Goal: Ask a question: Seek information or help from site administrators or community

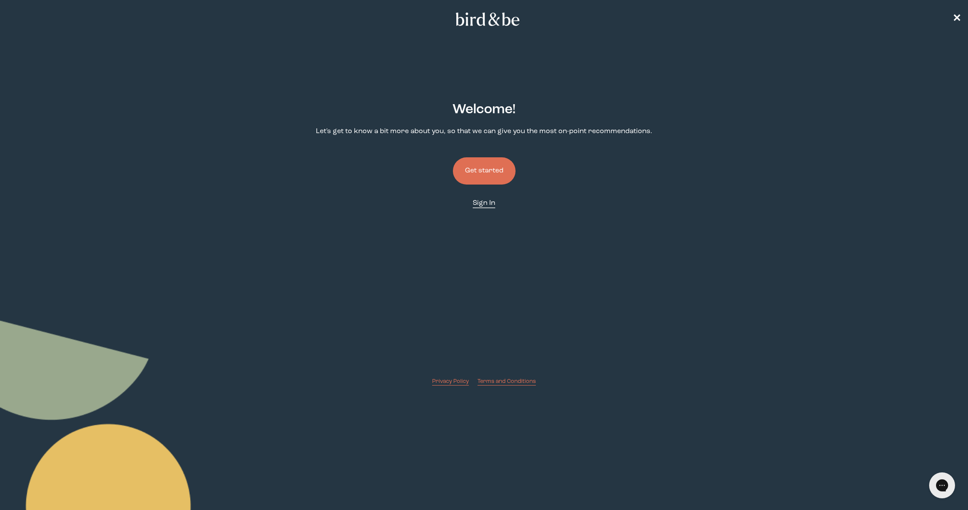
click at [483, 205] on span "Sign In" at bounding box center [484, 203] width 22 height 7
click at [486, 173] on button "Get started" at bounding box center [484, 170] width 63 height 27
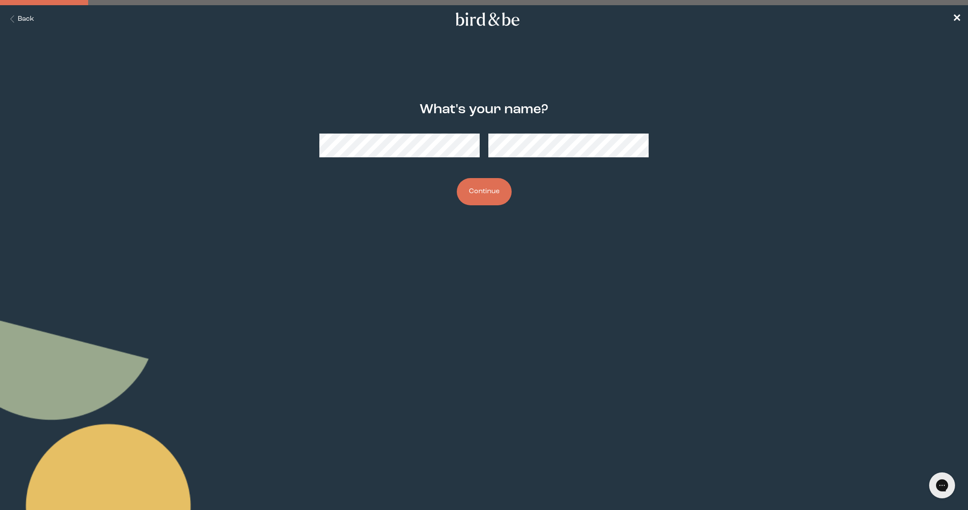
click at [493, 192] on button "Continue" at bounding box center [484, 191] width 55 height 27
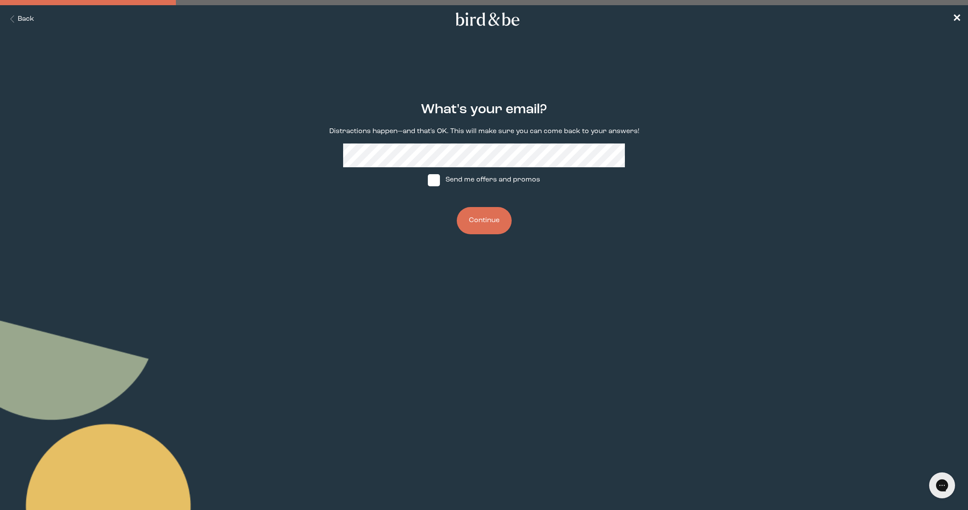
click at [438, 180] on span at bounding box center [434, 180] width 12 height 12
click at [428, 180] on input "Send me offers and promos" at bounding box center [427, 180] width 0 height 0
checkbox input "true"
click at [486, 219] on button "Continue" at bounding box center [484, 220] width 55 height 27
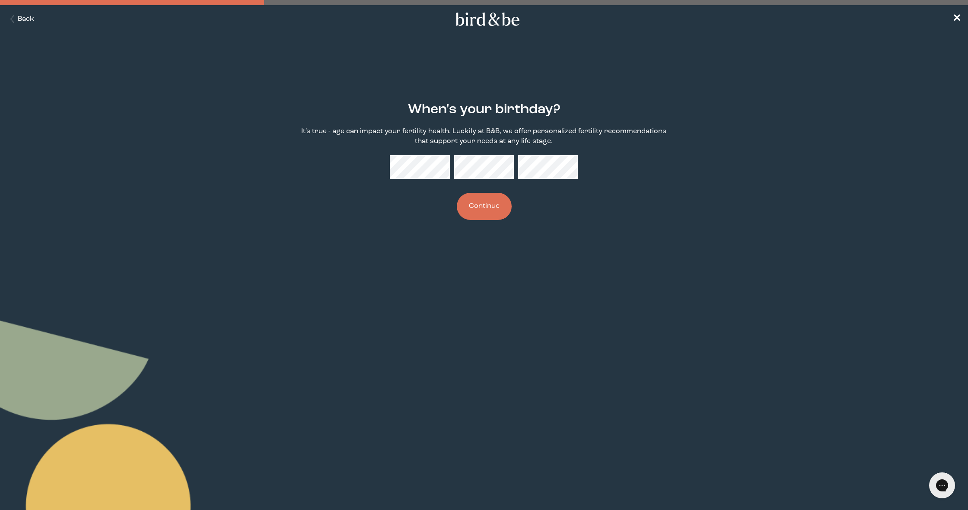
click at [497, 210] on button "Continue" at bounding box center [484, 206] width 55 height 27
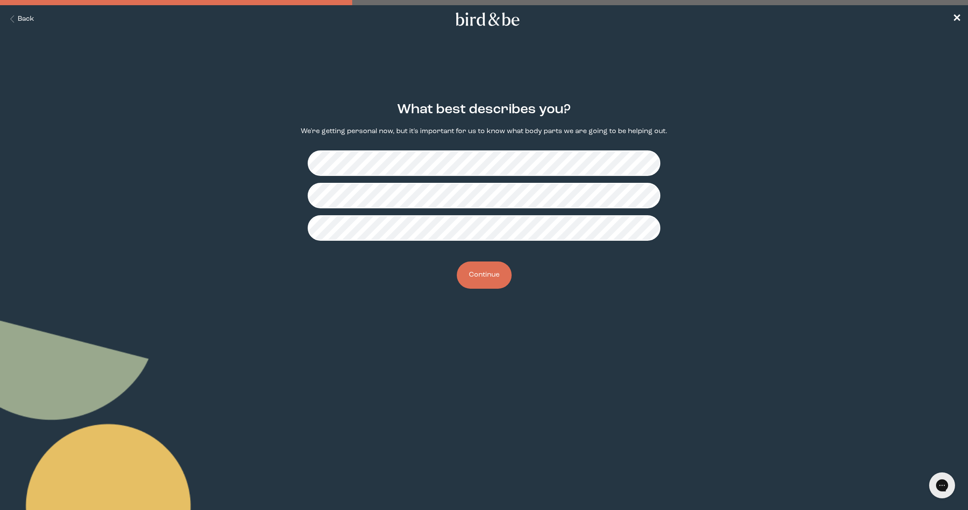
click at [499, 275] on button "Continue" at bounding box center [484, 274] width 55 height 27
click at [496, 278] on button "Continue" at bounding box center [484, 274] width 55 height 27
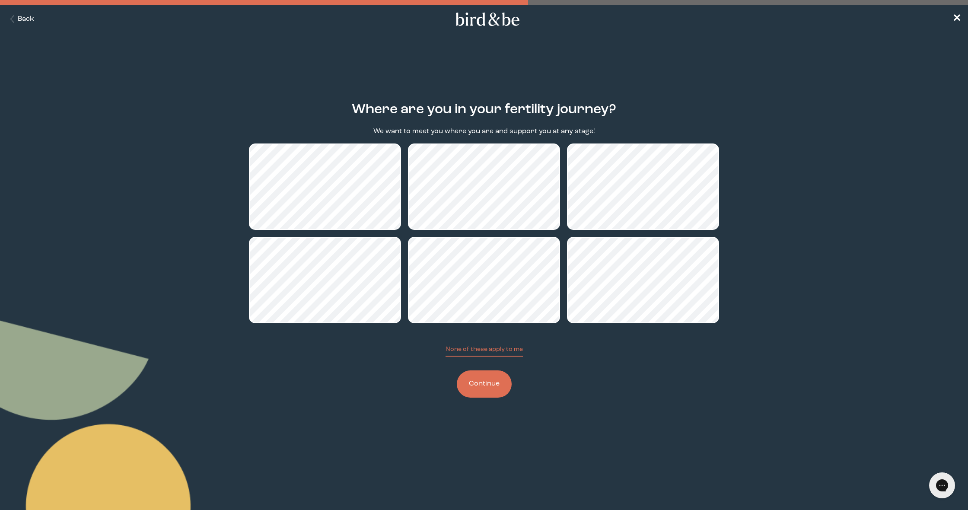
click at [490, 385] on button "Continue" at bounding box center [484, 383] width 55 height 27
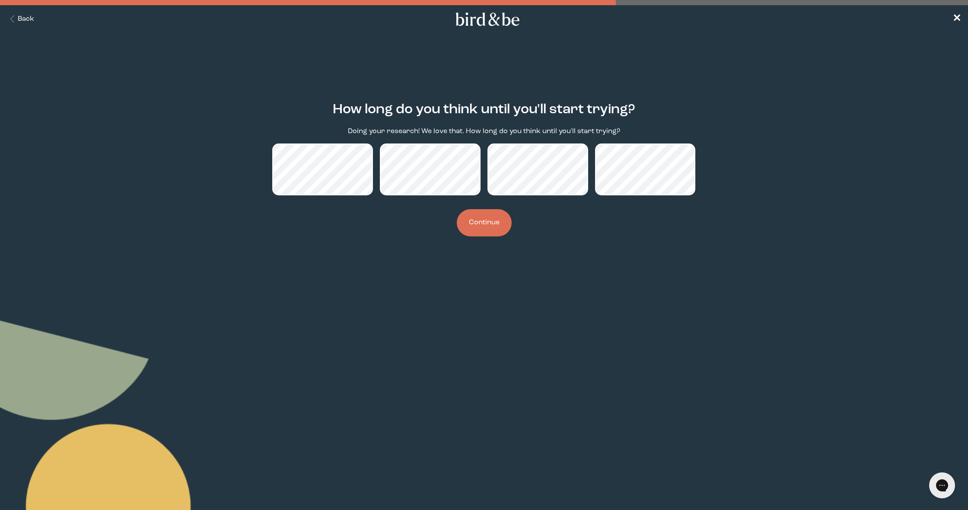
click at [493, 232] on button "Continue" at bounding box center [484, 222] width 55 height 27
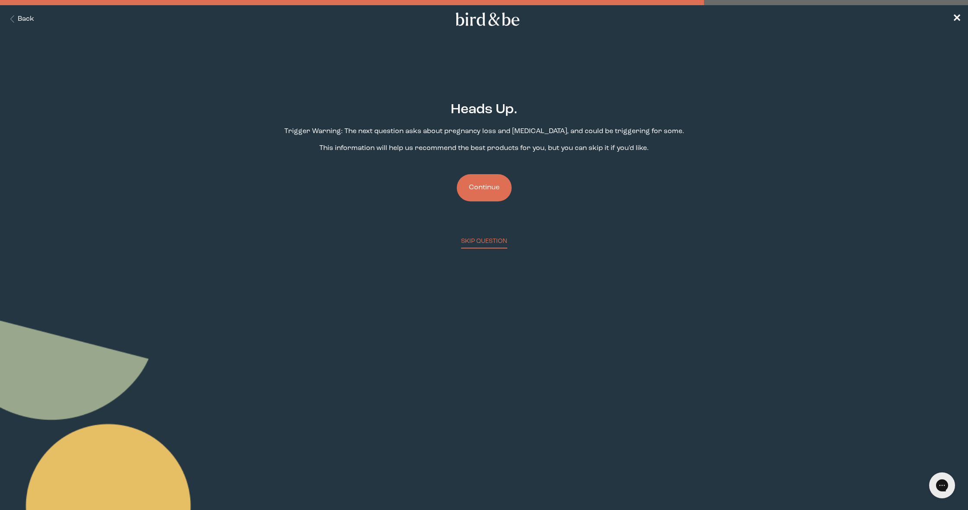
click at [496, 189] on button "Continue" at bounding box center [484, 187] width 55 height 27
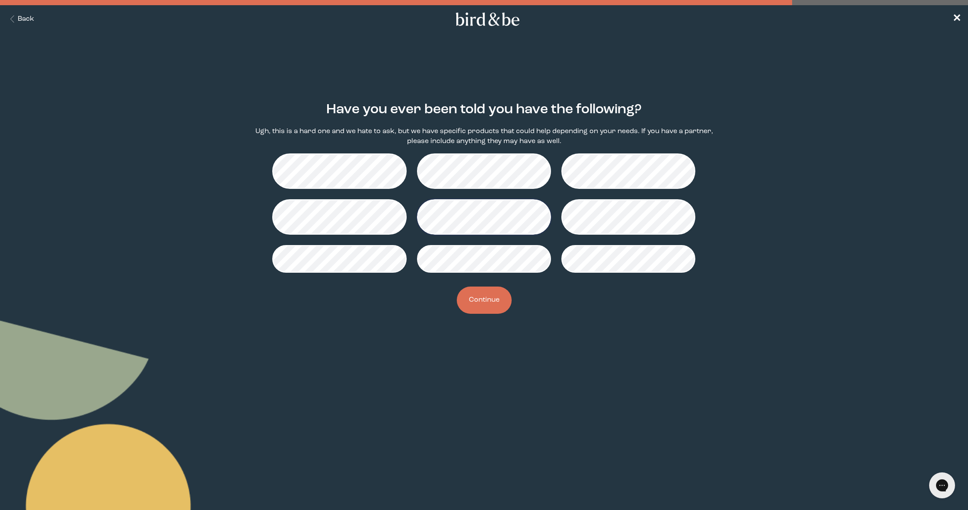
click at [494, 312] on button "Continue" at bounding box center [484, 299] width 55 height 27
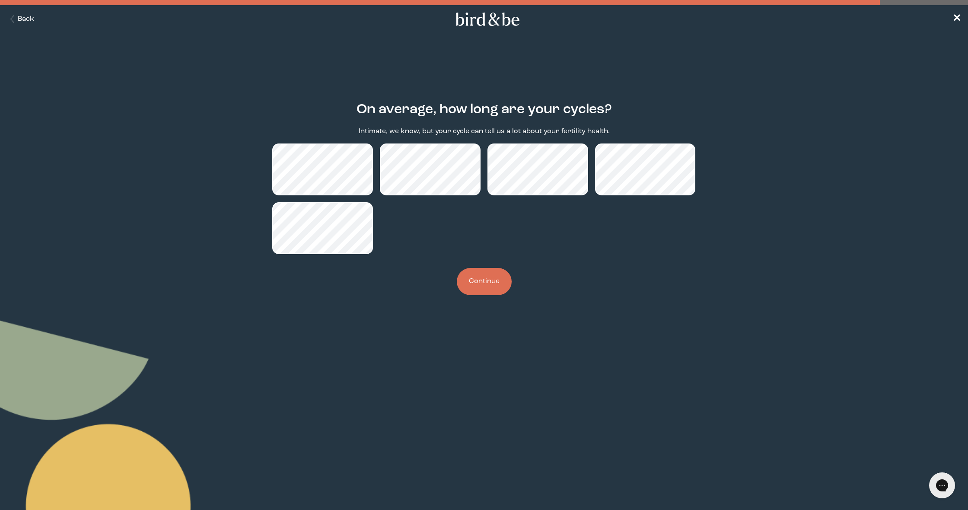
click at [501, 286] on button "Continue" at bounding box center [484, 281] width 55 height 27
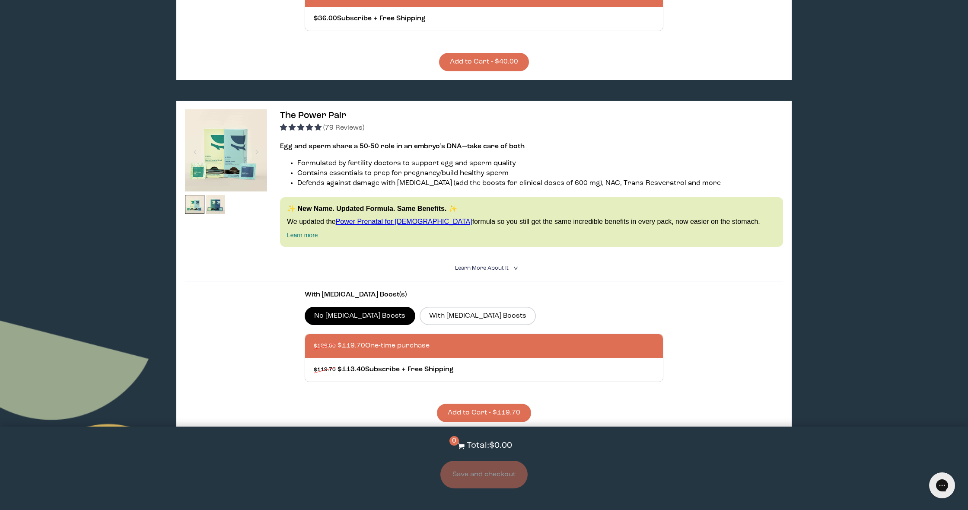
scroll to position [357, 0]
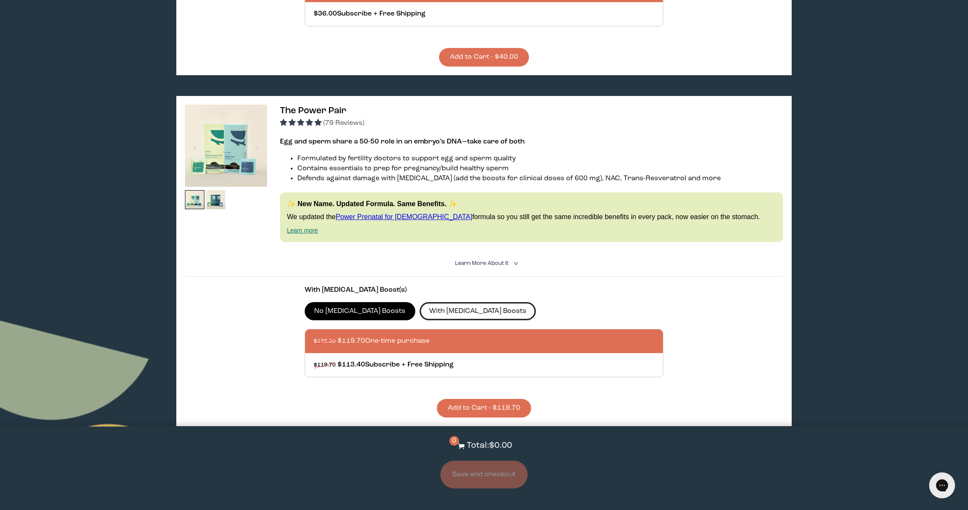
click at [426, 302] on label "With [MEDICAL_DATA] Boosts" at bounding box center [478, 311] width 117 height 18
click at [0, 0] on input "With [MEDICAL_DATA] Boosts" at bounding box center [0, 0] width 0 height 0
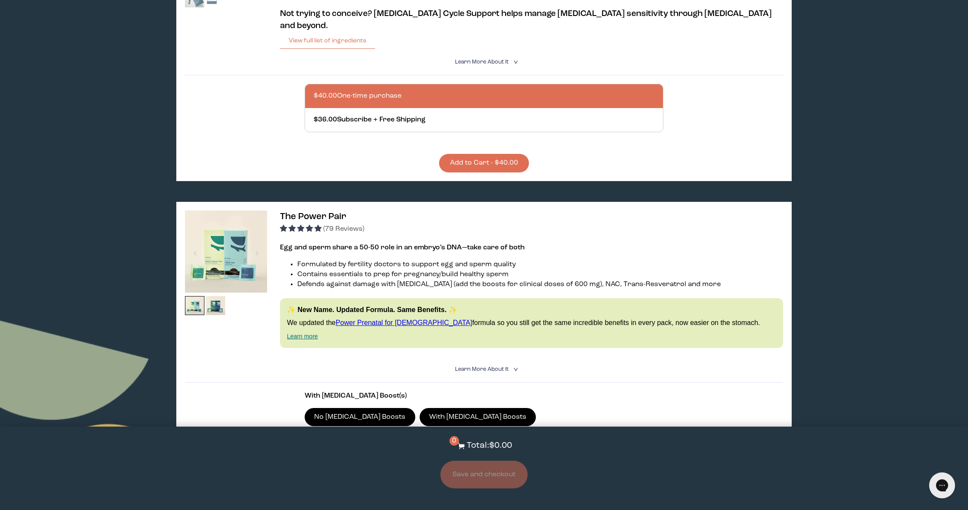
scroll to position [225, 0]
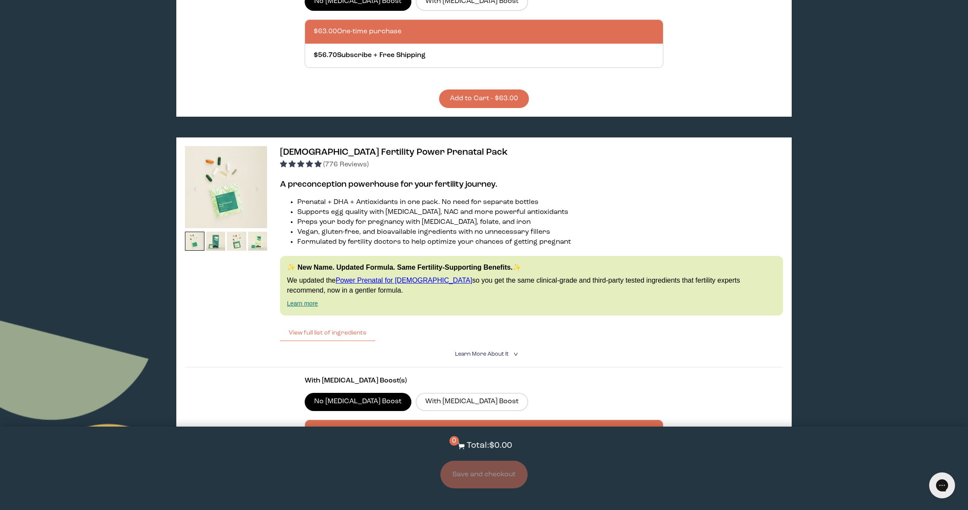
scroll to position [1881, 0]
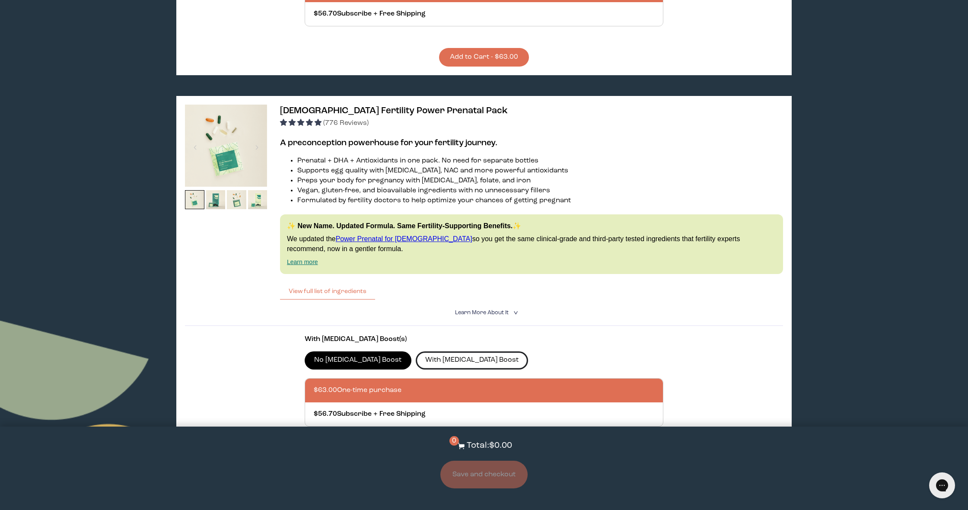
click at [428, 351] on label "With [MEDICAL_DATA] Boost" at bounding box center [472, 360] width 113 height 18
click at [0, 0] on input "With [MEDICAL_DATA] Boost" at bounding box center [0, 0] width 0 height 0
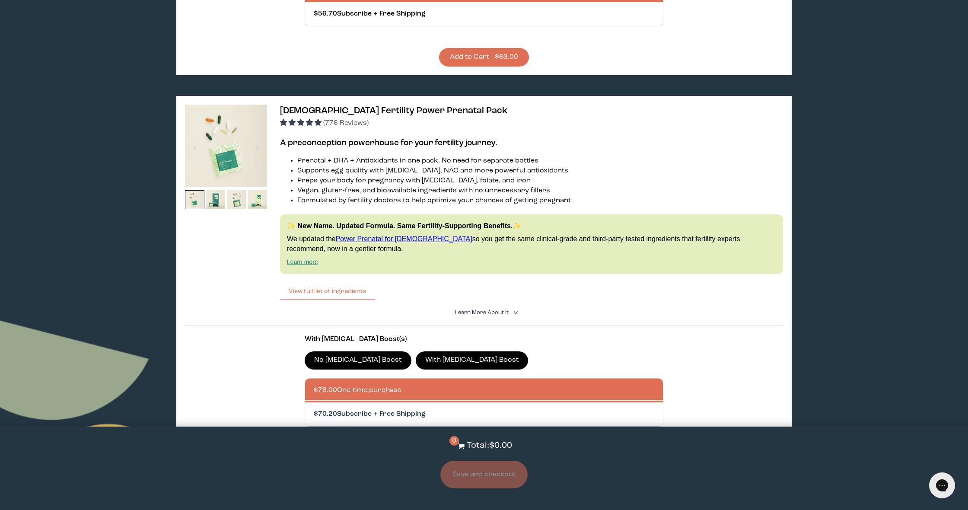
click at [425, 402] on div at bounding box center [493, 414] width 358 height 24
click at [314, 409] on input "$70.20 Subscribe + Free Shipping" at bounding box center [313, 409] width 0 height 0
radio input "true"
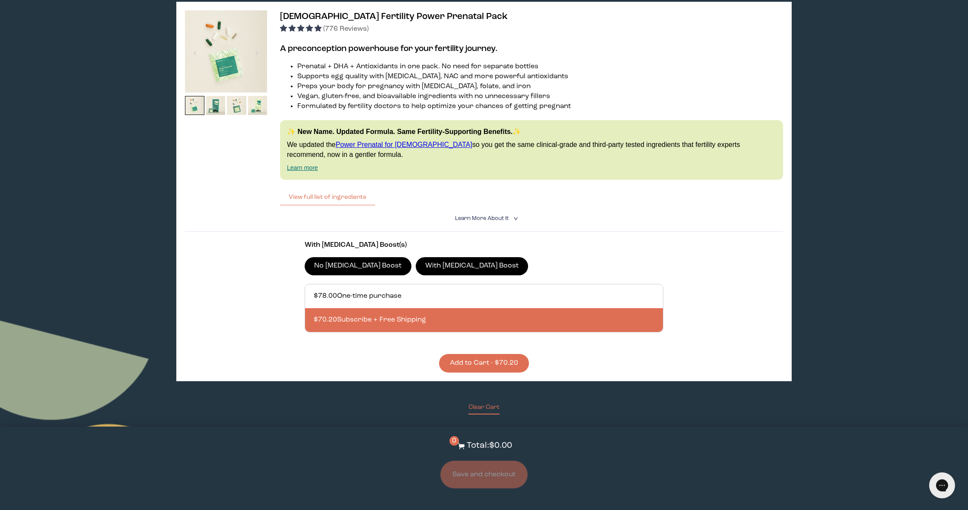
scroll to position [1977, 0]
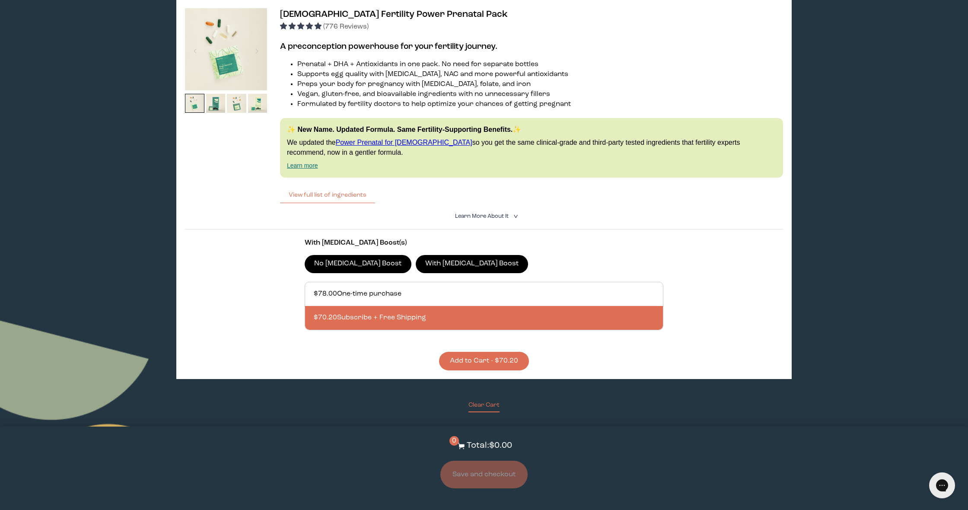
click at [512, 352] on button "Add to Cart - $70.20" at bounding box center [484, 361] width 90 height 19
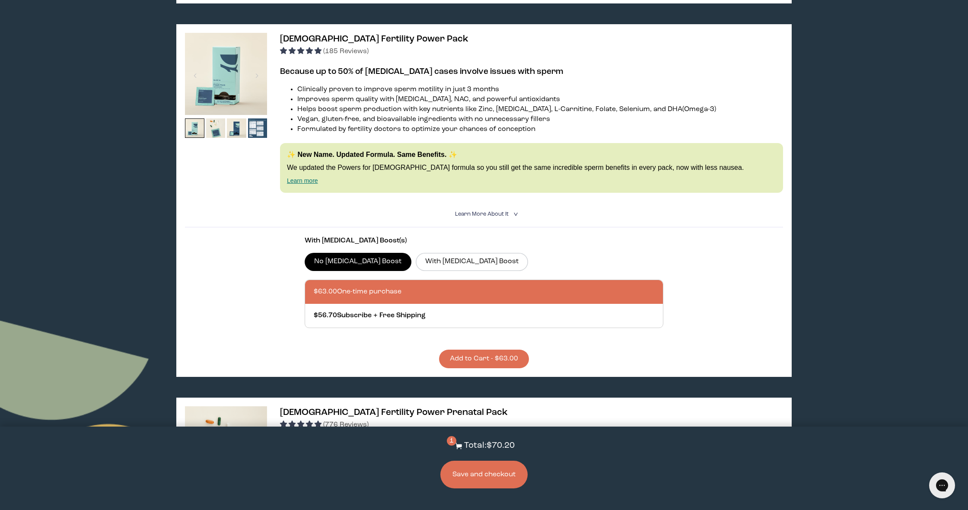
scroll to position [1572, 0]
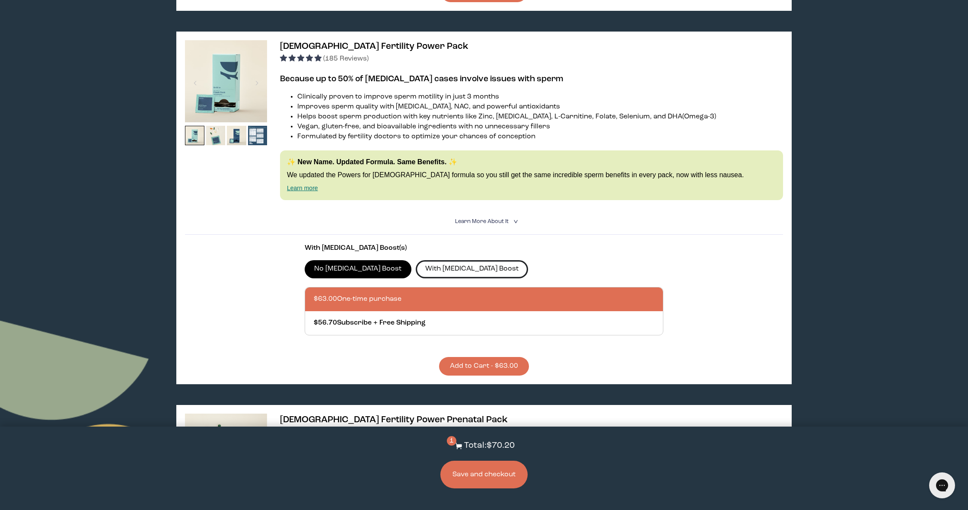
click at [439, 260] on label "With [MEDICAL_DATA] Boost" at bounding box center [472, 269] width 113 height 18
click at [0, 0] on input "With [MEDICAL_DATA] Boost" at bounding box center [0, 0] width 0 height 0
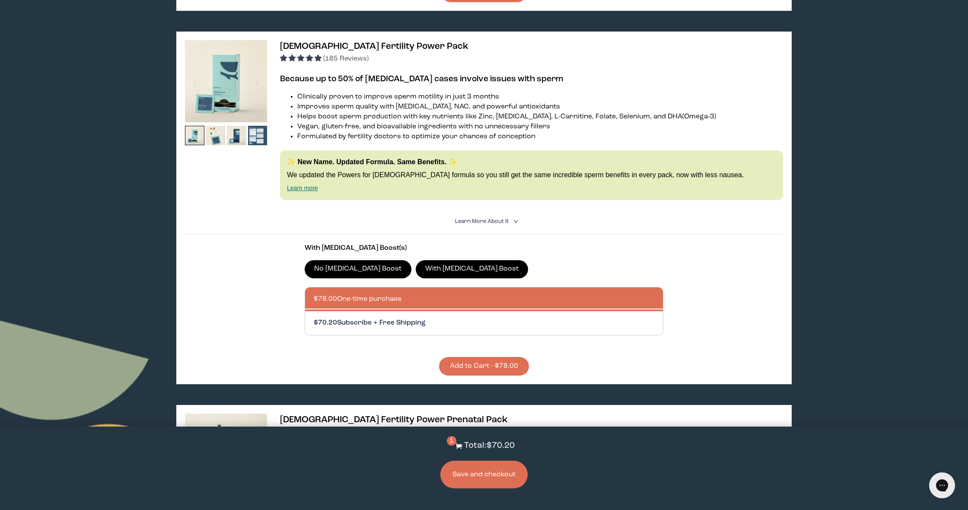
click at [420, 318] on div at bounding box center [493, 323] width 358 height 24
click at [314, 318] on input "$70.20 Subscribe + Free Shipping" at bounding box center [313, 318] width 0 height 0
radio input "true"
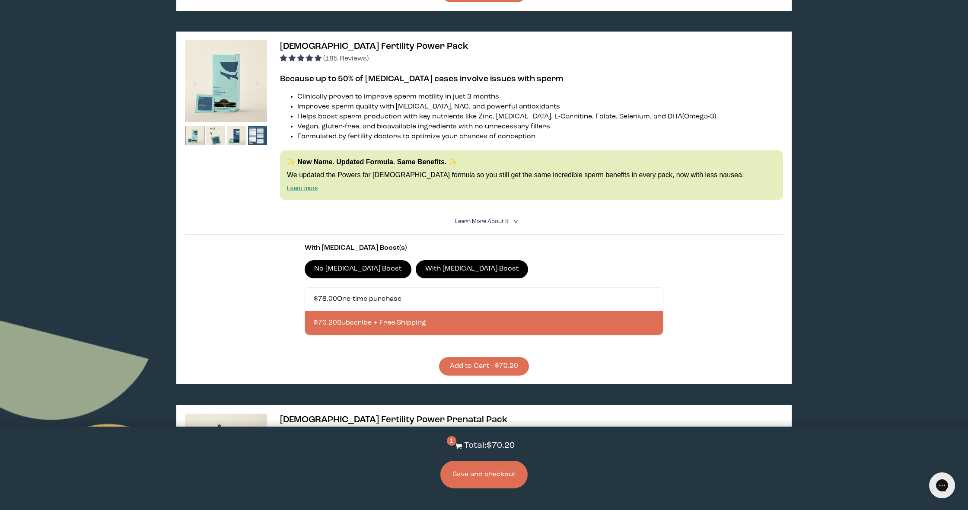
click at [504, 357] on button "Add to Cart - $70.20" at bounding box center [484, 366] width 90 height 19
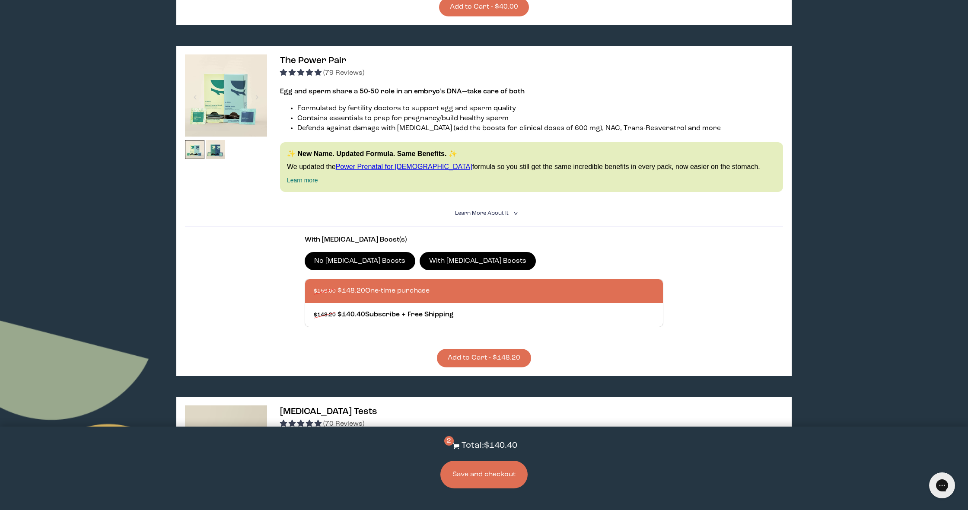
scroll to position [404, 0]
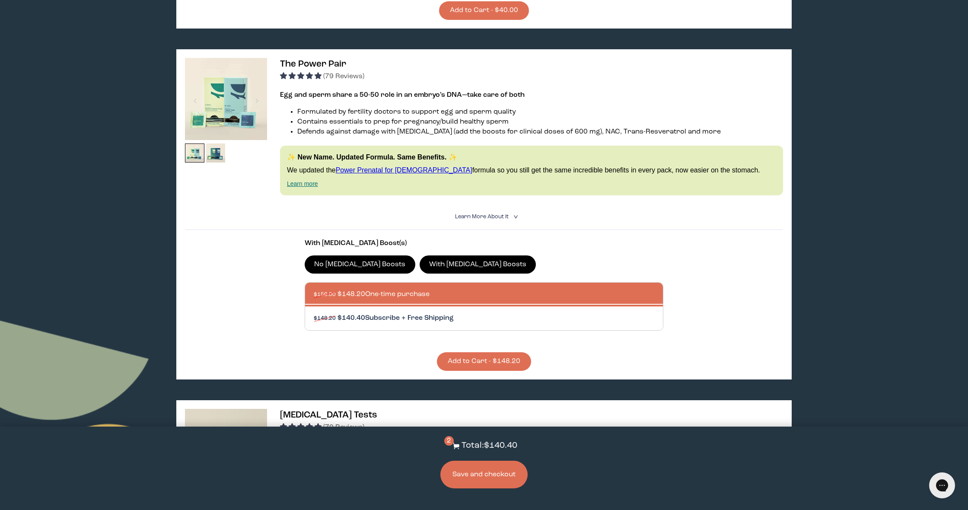
click at [417, 310] on div at bounding box center [493, 318] width 358 height 24
click at [314, 313] on input "$148.20 $140.40 Subscribe + Free Shipping" at bounding box center [313, 313] width 0 height 0
radio input "true"
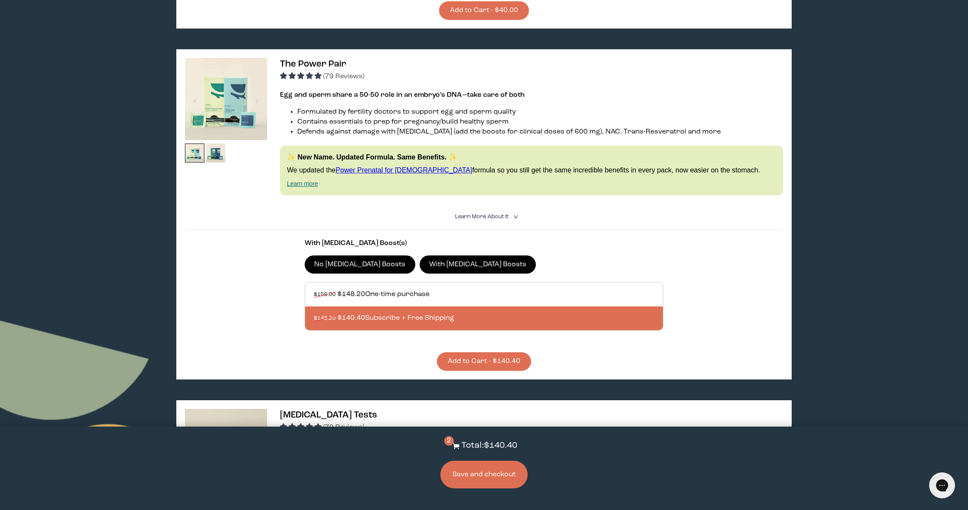
click at [486, 352] on button "Add to Cart - $140.40" at bounding box center [484, 361] width 94 height 19
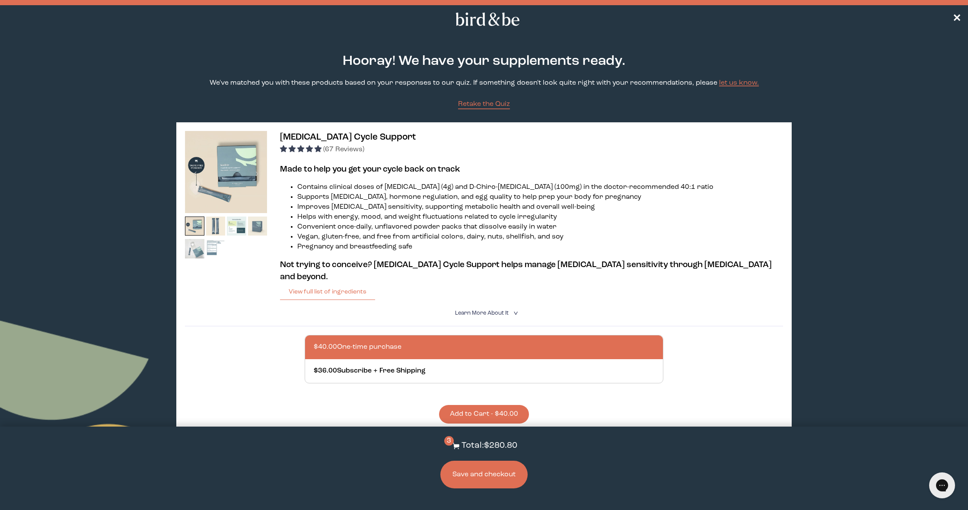
scroll to position [0, 0]
click at [940, 481] on icon "Gorgias live chat" at bounding box center [942, 485] width 10 height 10
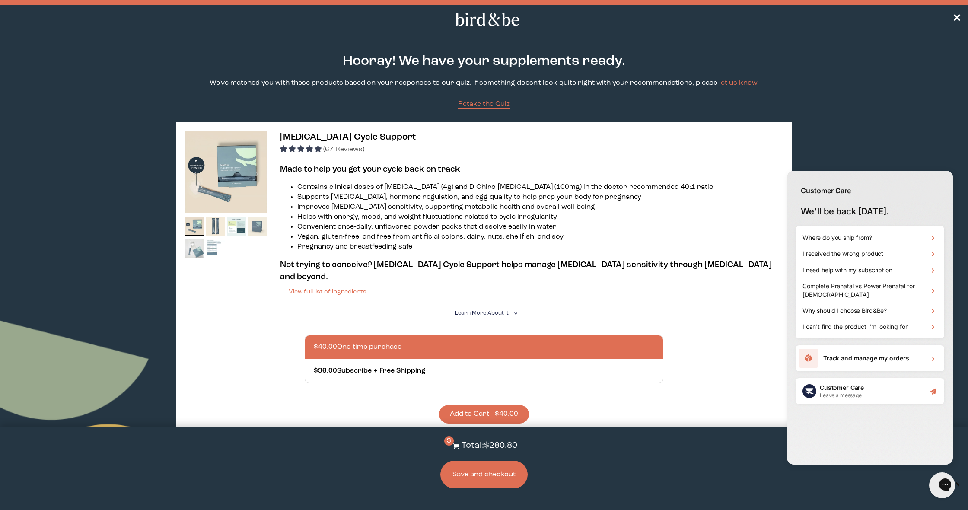
click at [881, 389] on div "Customer Care Leave a message" at bounding box center [869, 391] width 149 height 26
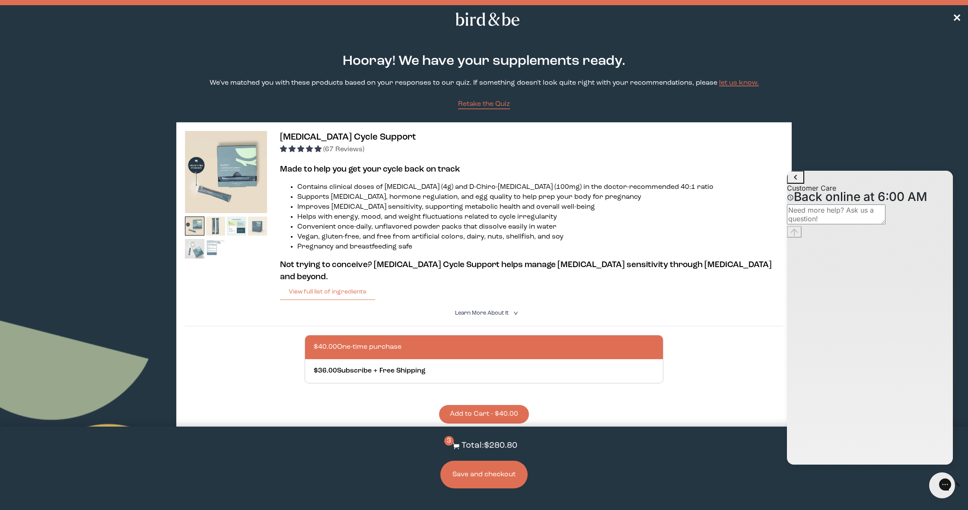
click at [849, 224] on textarea "live chat message input" at bounding box center [836, 214] width 99 height 20
click at [845, 144] on body "plus-circle minus-circle close-circle Bird & Be Logo Bird & Be Logo arrow-left …" at bounding box center [484, 255] width 968 height 510
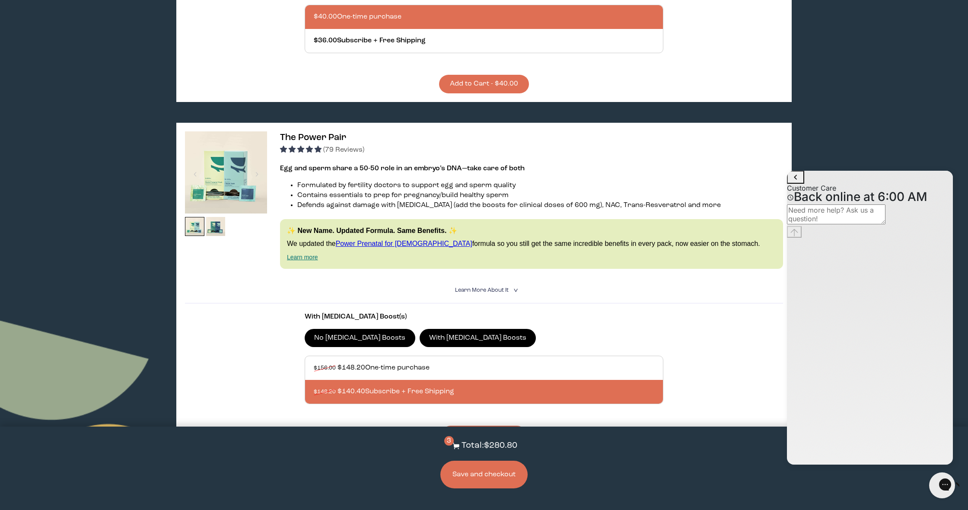
scroll to position [332, 0]
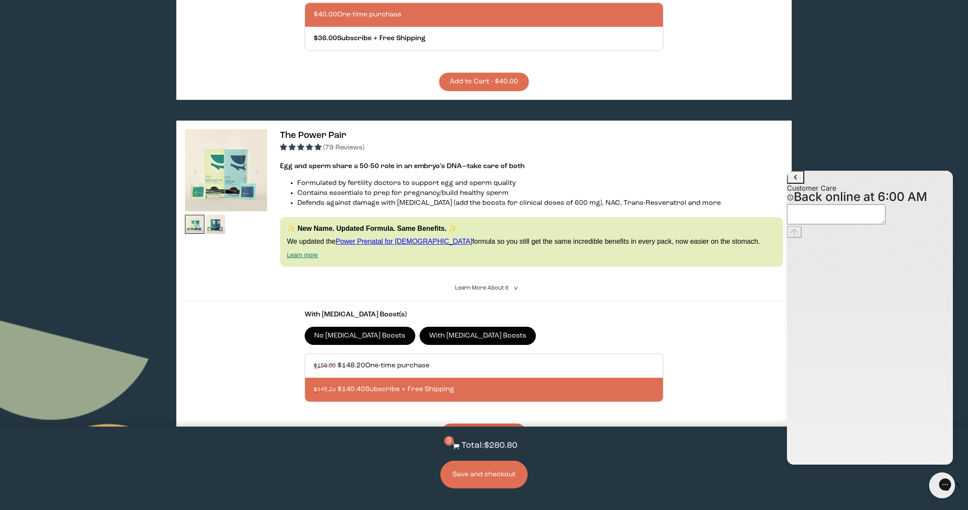
click at [828, 224] on textarea "live chat message input" at bounding box center [836, 214] width 99 height 20
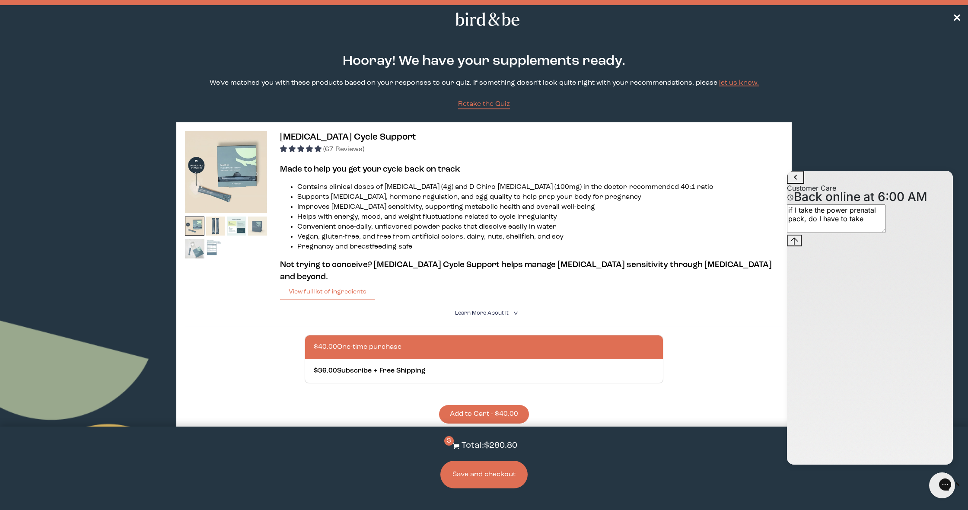
scroll to position [0, 0]
click at [848, 233] on textarea "if I take the power prenatal pack, do I have to take" at bounding box center [836, 218] width 99 height 29
type textarea "if I take the power prenatal pack, do I have to take [MEDICAL_DATA] cycle suppo…"
click at [798, 254] on icon "Send message" at bounding box center [794, 249] width 7 height 7
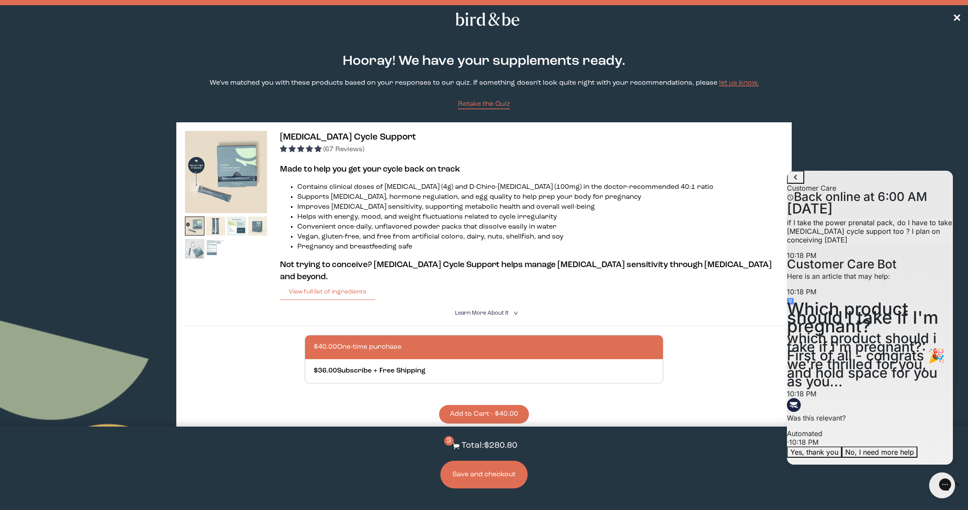
click at [900, 446] on button "No, I need more help" at bounding box center [880, 451] width 76 height 11
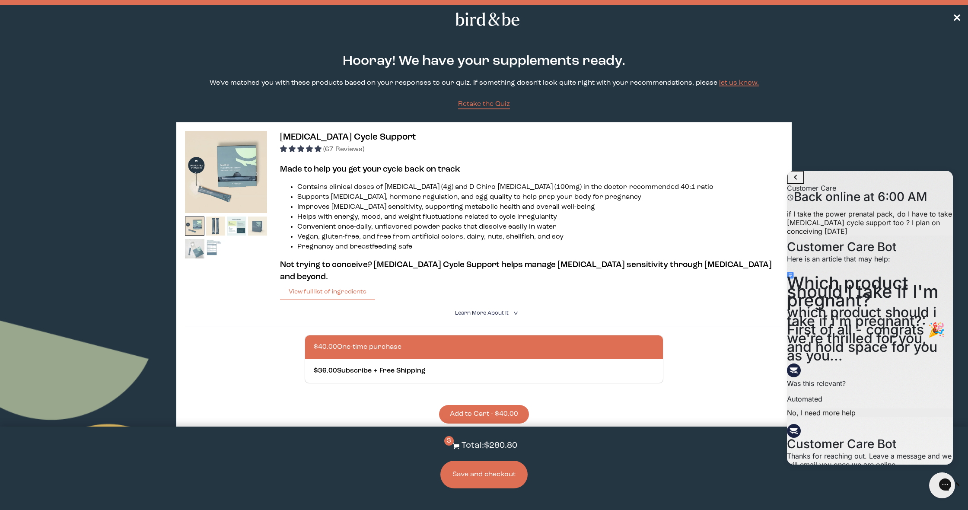
scroll to position [8, 0]
drag, startPoint x: 922, startPoint y: 238, endPoint x: 818, endPoint y: 217, distance: 106.3
click at [818, 217] on p "if I take the power prenatal pack, do I have to take [MEDICAL_DATA] cycle suppo…" at bounding box center [870, 223] width 166 height 26
copy p "if I take the power prenatal pack, do I have to take [MEDICAL_DATA] cycle suppo…"
click at [875, 484] on textarea "live chat message input" at bounding box center [836, 494] width 99 height 20
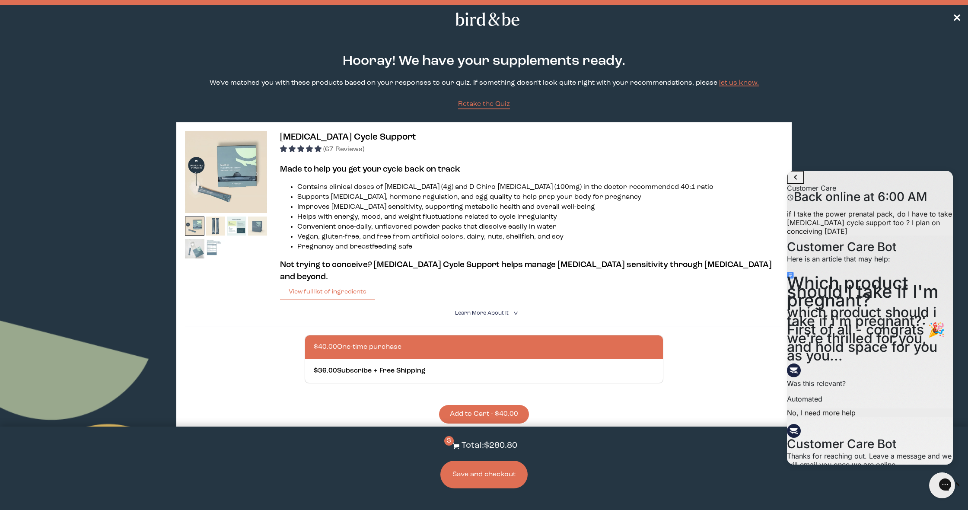
paste textarea "if I take the power prenatal pack, do I have to take [MEDICAL_DATA] cycle suppo…"
type textarea "if I take the power prenatal pack, do I have to take [MEDICAL_DATA] cycle suppo…"
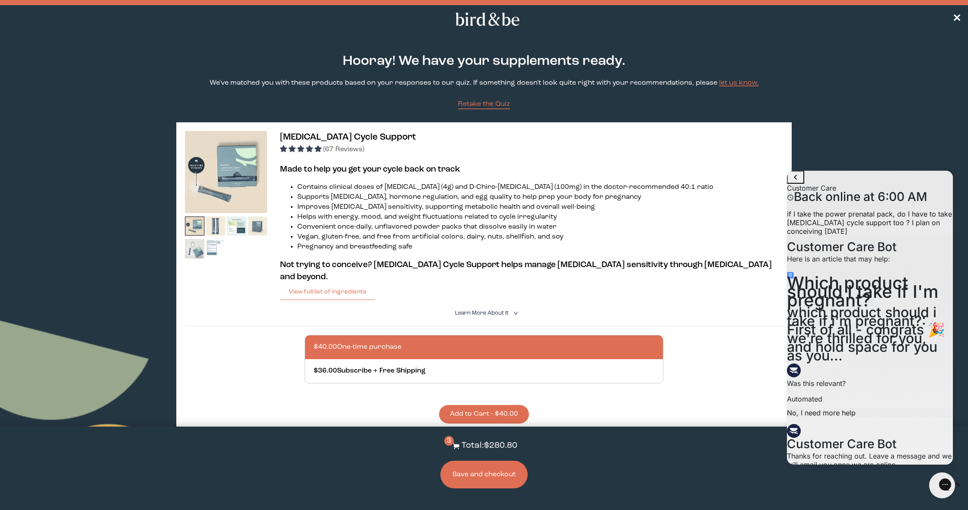
type input "[EMAIL_ADDRESS][DOMAIN_NAME]"
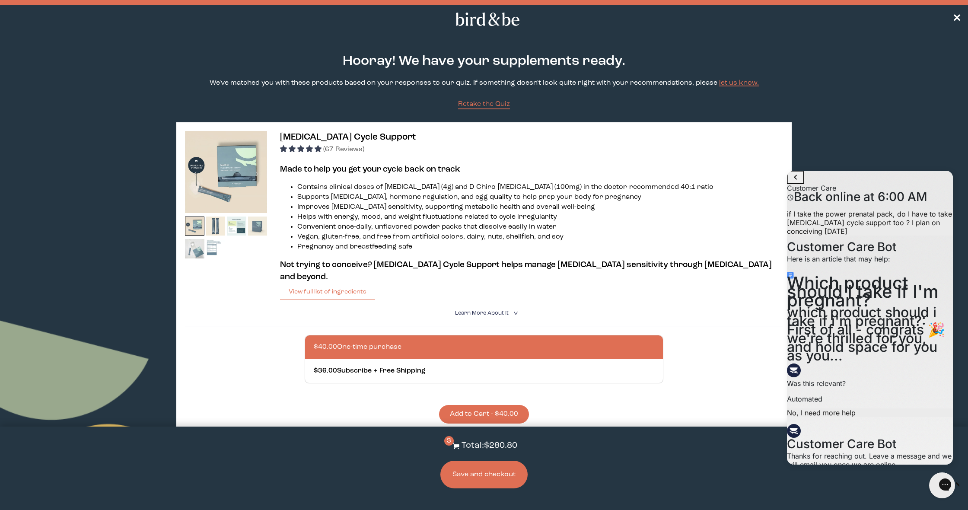
type textarea "[EMAIL_ADDRESS][DOMAIN_NAME]"
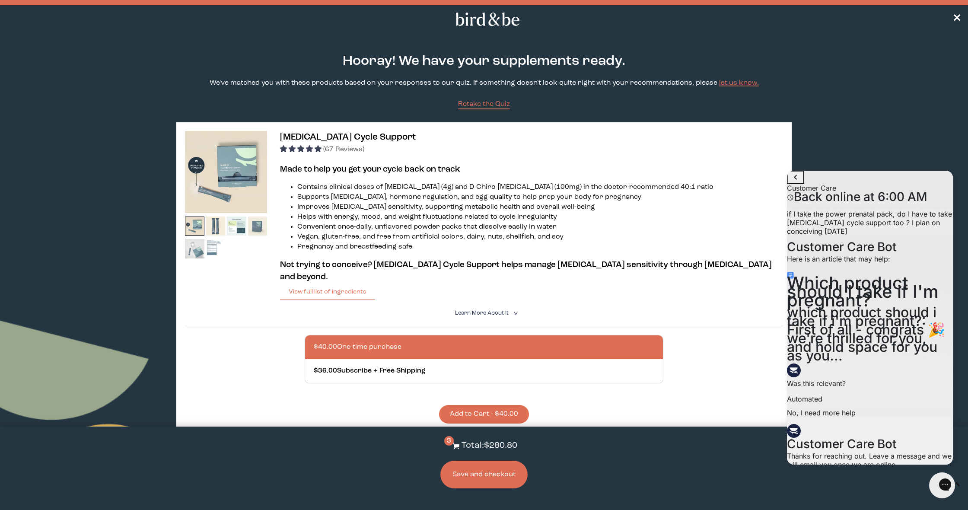
drag, startPoint x: 919, startPoint y: 242, endPoint x: 819, endPoint y: 224, distance: 102.0
click at [819, 490] on p "if I take the power prenatal pack, do I have to take [MEDICAL_DATA] cycle suppo…" at bounding box center [870, 503] width 166 height 26
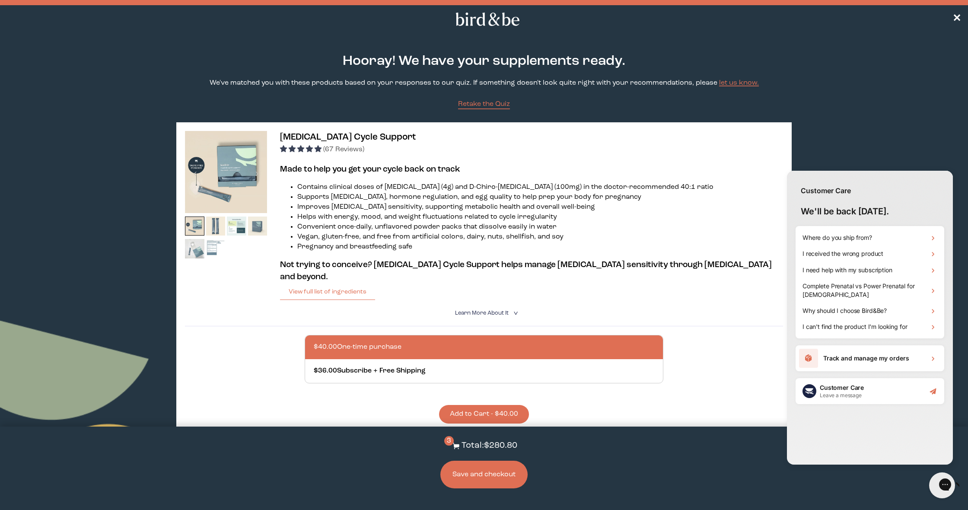
click at [869, 383] on div "Customer Care Leave a message" at bounding box center [869, 391] width 149 height 26
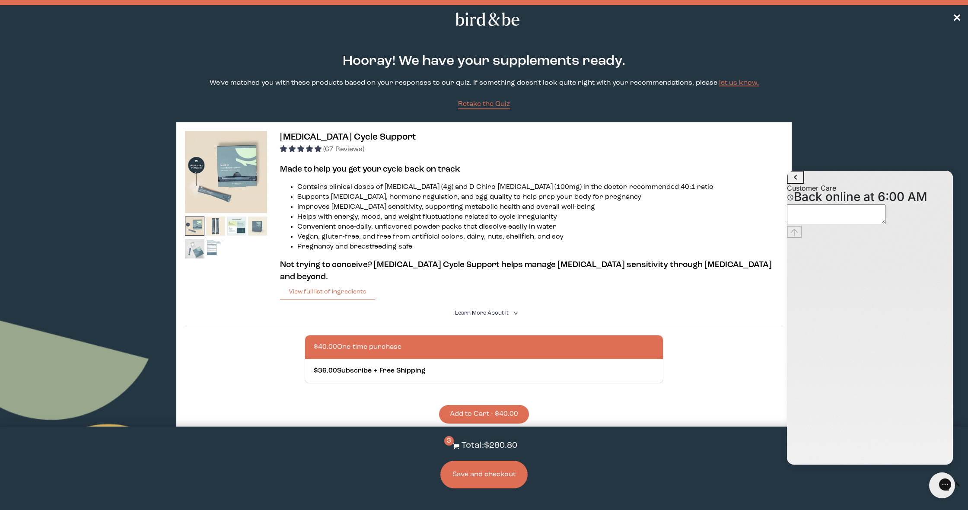
click at [848, 224] on textarea "live chat message input" at bounding box center [836, 214] width 99 height 20
click at [863, 224] on textarea "live chat message input" at bounding box center [836, 214] width 99 height 20
paste textarea "if I take the power prenatal pack, do I have to take [MEDICAL_DATA] cycle suppo…"
type textarea "if I take the power prenatal pack, do I have to take [MEDICAL_DATA] cycle suppo…"
click at [798, 254] on icon "Send message" at bounding box center [794, 250] width 8 height 8
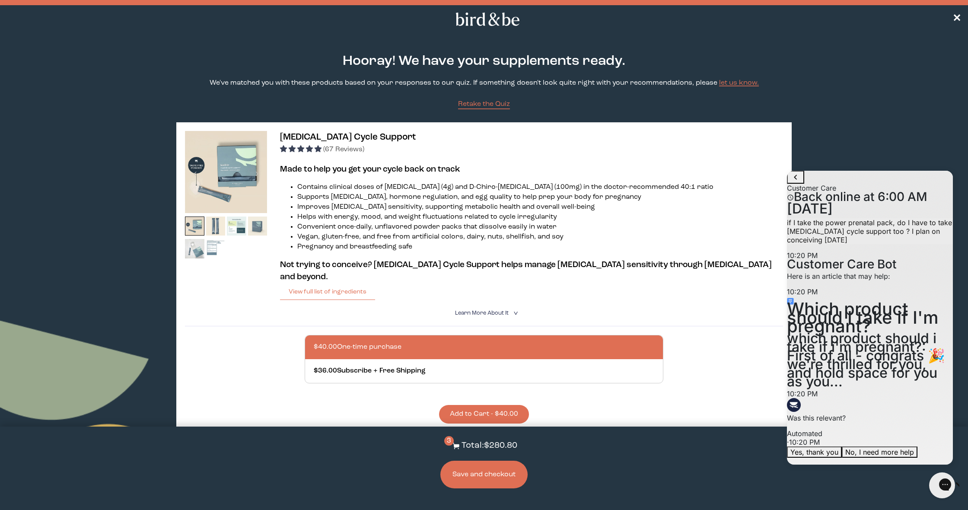
click at [895, 446] on button "No, I need more help" at bounding box center [880, 451] width 76 height 11
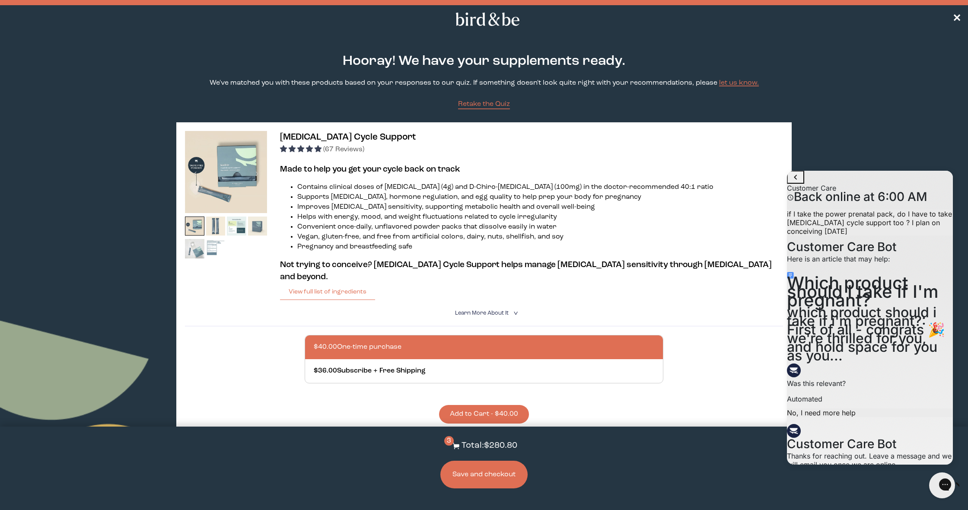
scroll to position [8, 0]
click at [881, 484] on textarea "live chat message input" at bounding box center [836, 494] width 99 height 20
paste textarea "if I take the power prenatal pack, do I have to take [MEDICAL_DATA] cycle suppo…"
type textarea "if I take the power prenatal pack, do I have to take [MEDICAL_DATA] cycle suppo…"
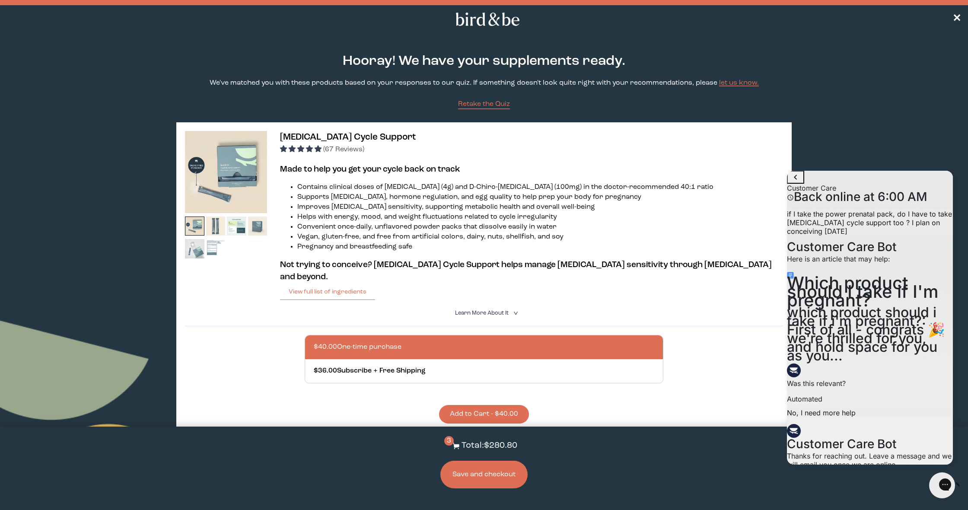
scroll to position [114, 0]
type textarea "no"
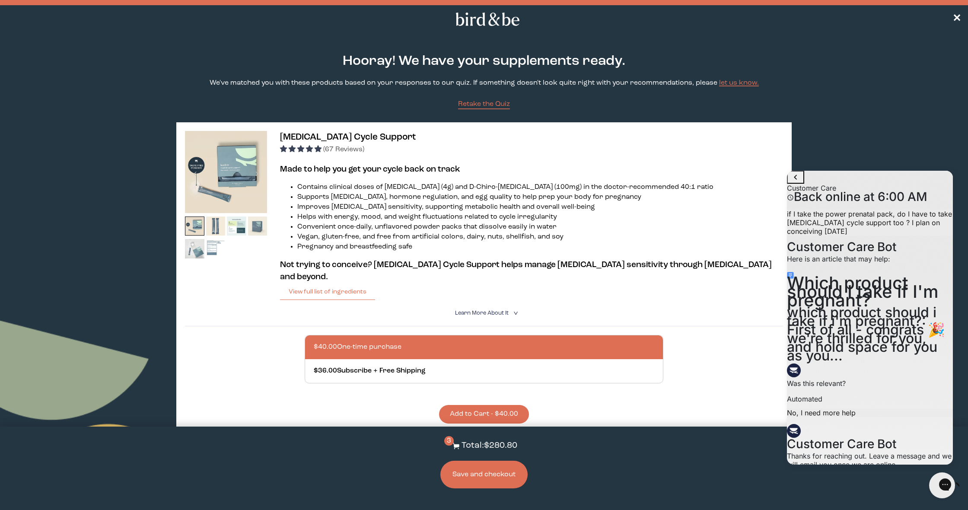
scroll to position [210, 0]
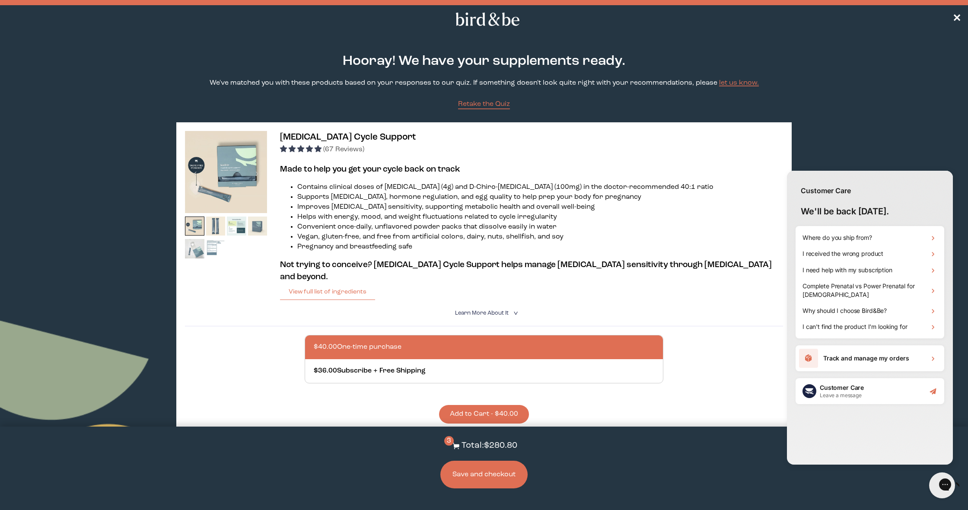
click at [959, 19] on body "plus-circle minus-circle close-circle Bird & Be Logo Bird & Be Logo arrow-left …" at bounding box center [484, 255] width 968 height 510
click at [955, 20] on span "✕" at bounding box center [956, 19] width 9 height 10
